Goal: Information Seeking & Learning: Learn about a topic

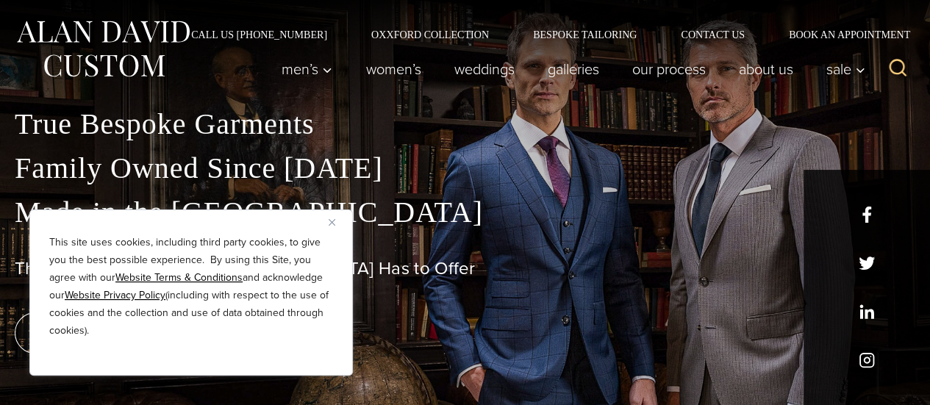
click at [333, 223] on img "Close" at bounding box center [332, 222] width 7 height 7
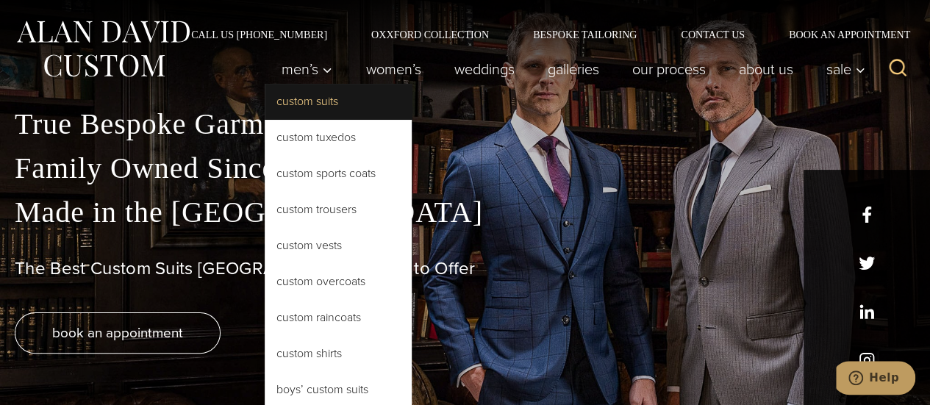
click at [302, 107] on link "Custom Suits" at bounding box center [338, 101] width 147 height 35
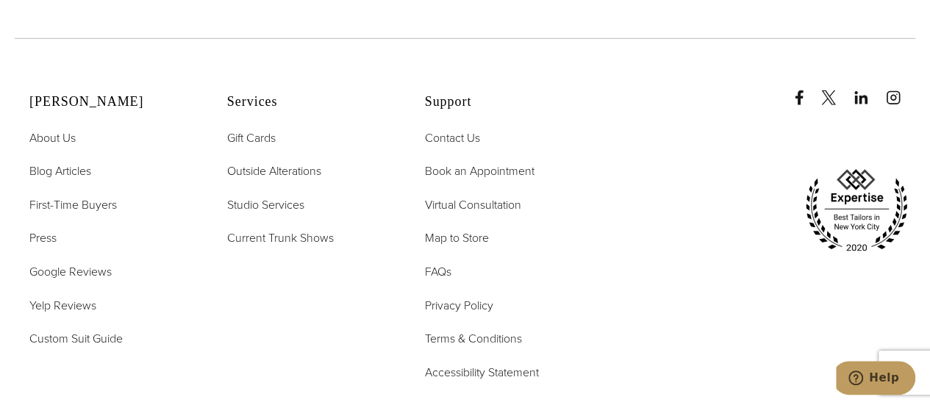
scroll to position [7721, 0]
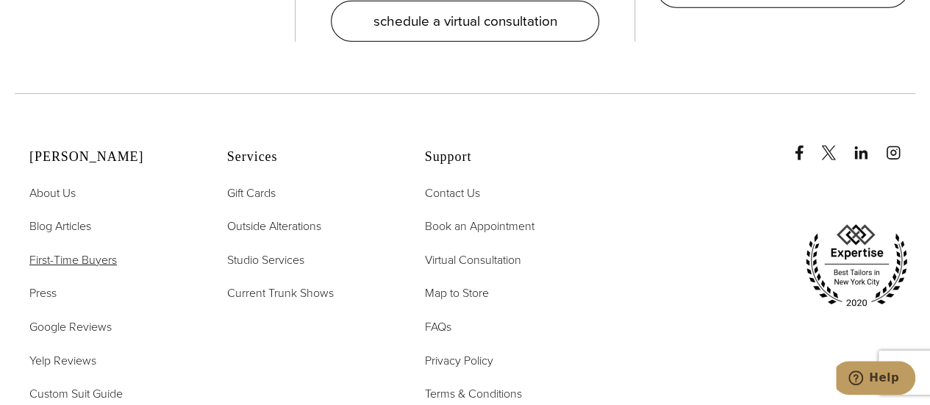
click at [87, 252] on span "First-Time Buyers" at bounding box center [73, 260] width 88 height 17
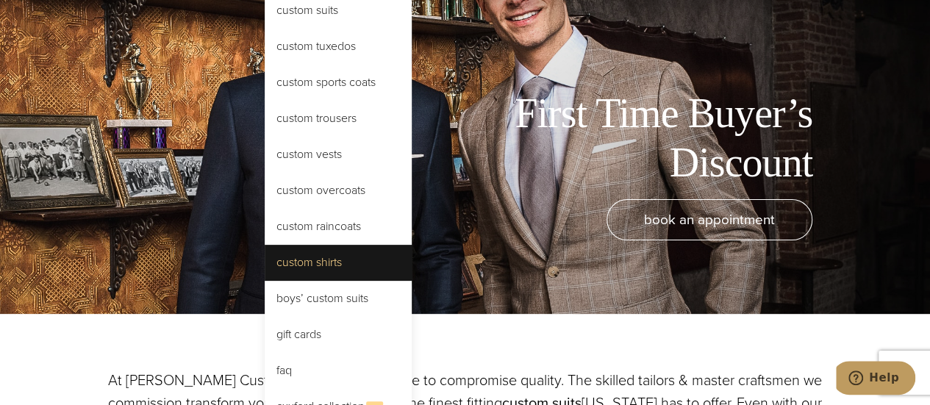
scroll to position [92, 0]
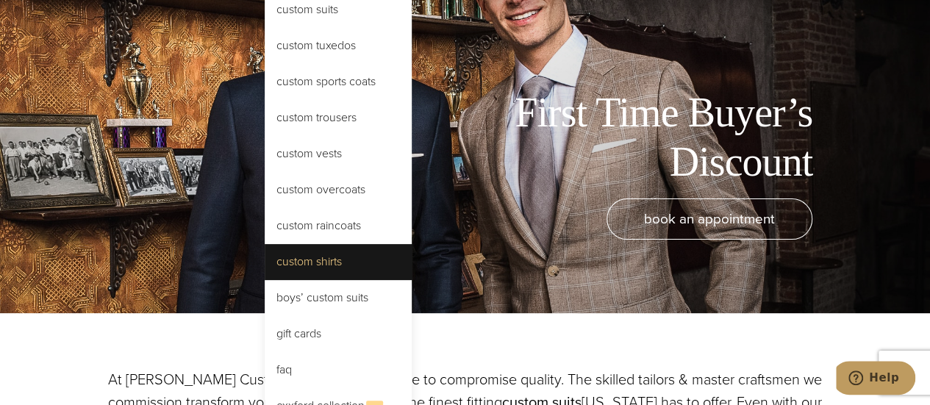
click at [320, 258] on link "Custom Shirts" at bounding box center [338, 261] width 147 height 35
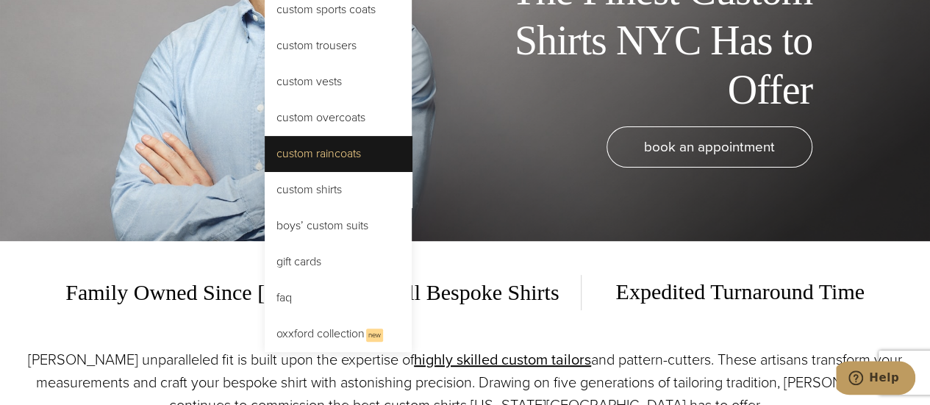
scroll to position [167, 0]
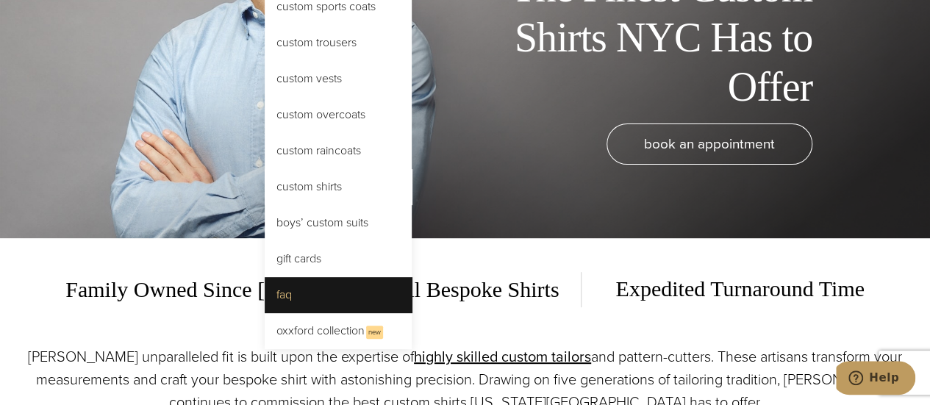
click at [283, 290] on link "FAQ" at bounding box center [338, 294] width 147 height 35
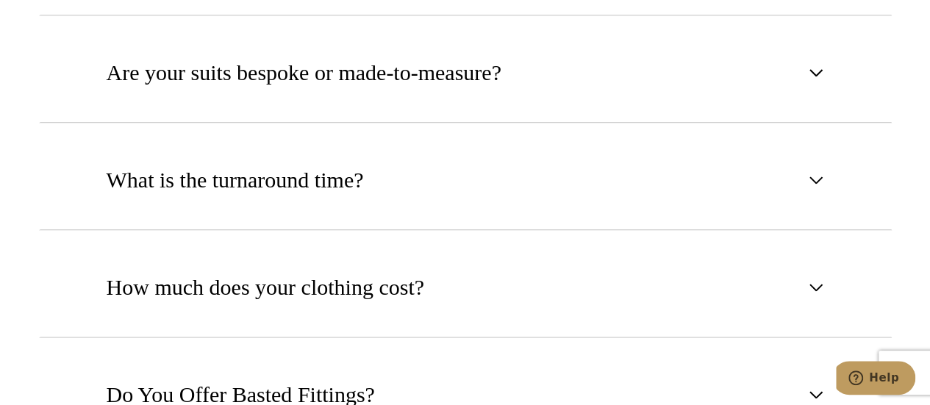
scroll to position [809, 0]
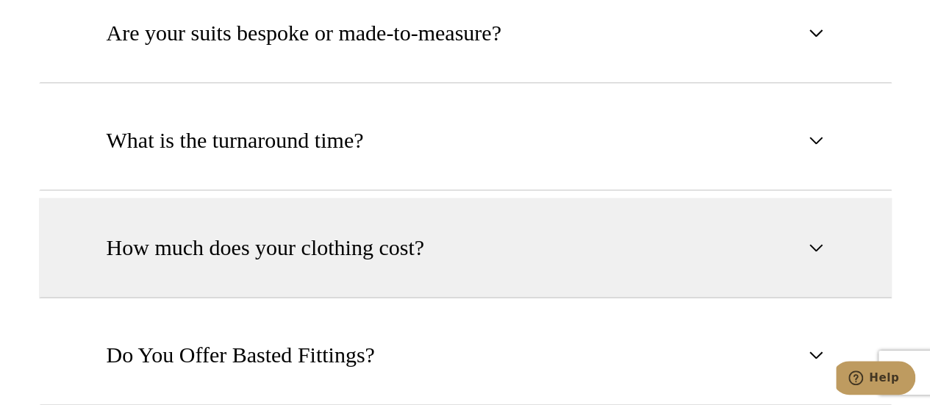
click at [142, 245] on span "How much does your clothing cost?" at bounding box center [266, 248] width 318 height 32
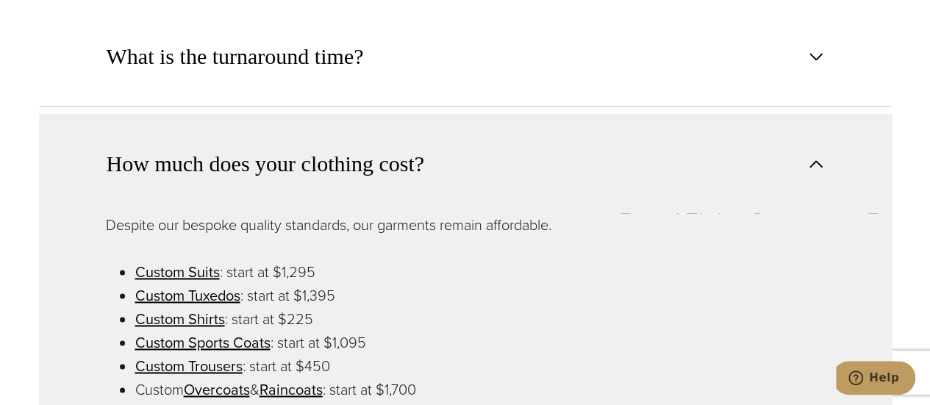
scroll to position [928, 0]
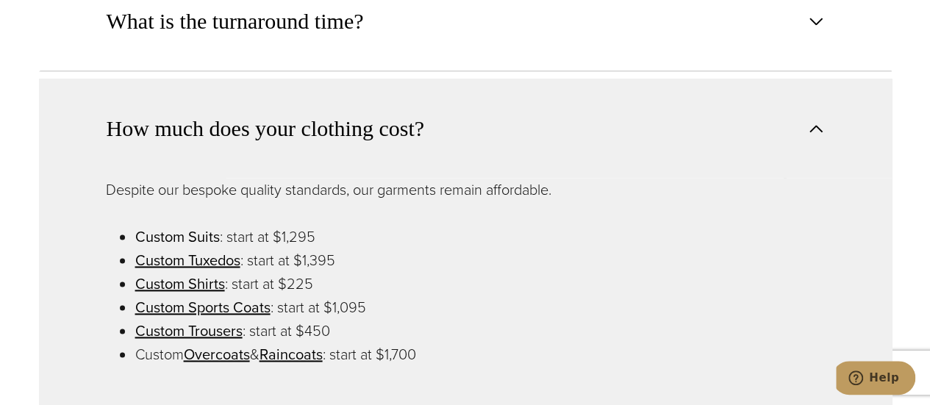
click at [177, 235] on link "Custom Suits" at bounding box center [177, 237] width 85 height 22
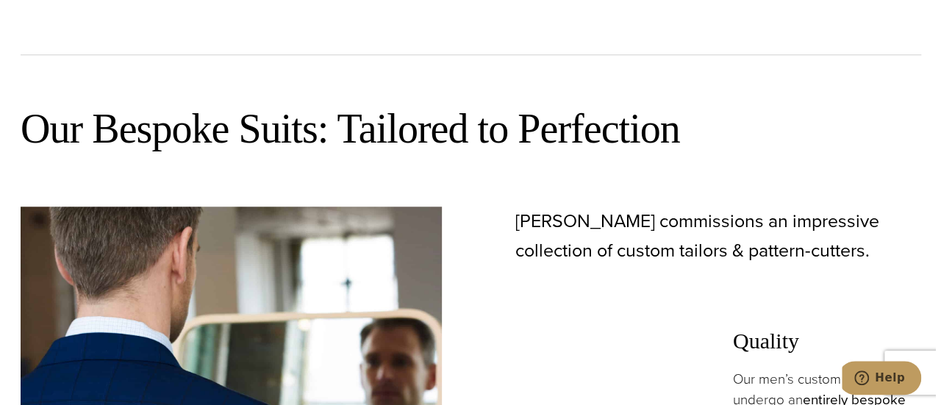
scroll to position [582, 0]
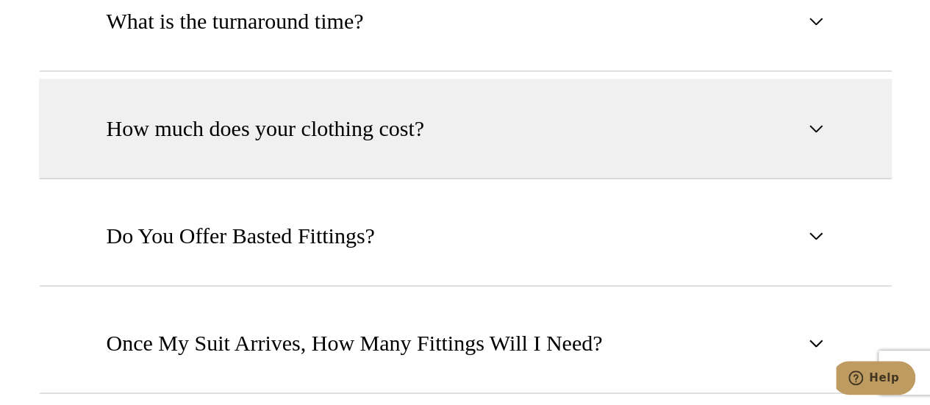
click at [246, 121] on span "How much does your clothing cost?" at bounding box center [266, 129] width 318 height 32
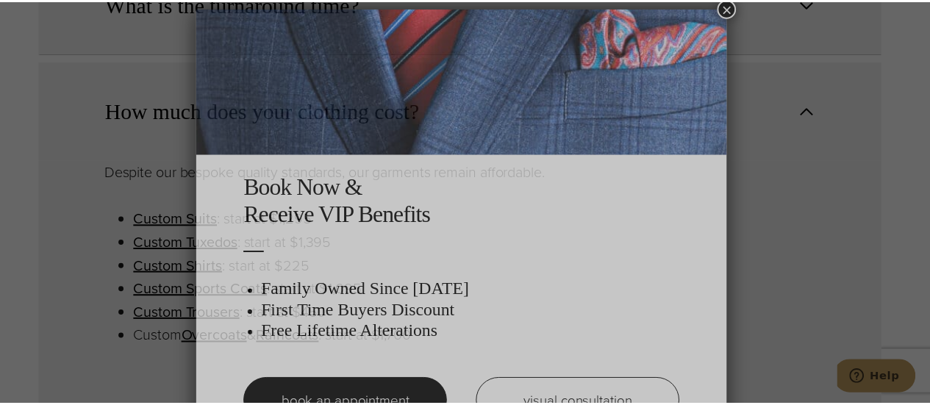
scroll to position [7, 0]
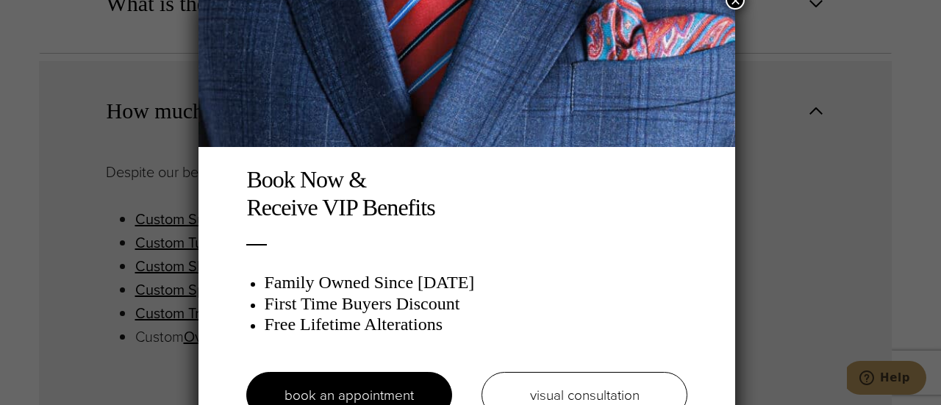
click at [734, 1] on button "×" at bounding box center [735, -1] width 19 height 19
